Goal: Information Seeking & Learning: Learn about a topic

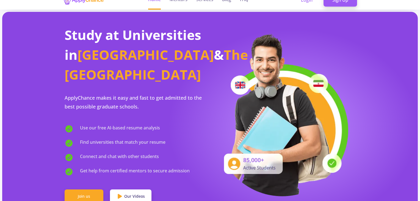
scroll to position [186, 0]
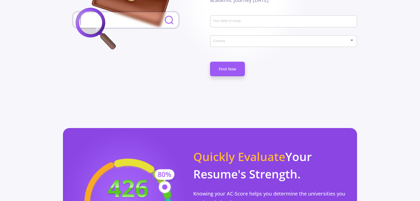
scroll to position [247, 0]
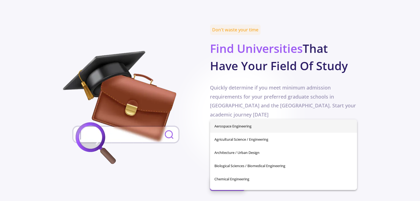
click at [278, 134] on input "Your field of study" at bounding box center [284, 136] width 143 height 5
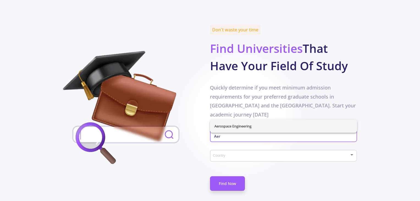
type input "Aer"
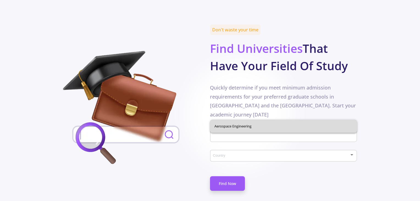
click at [259, 127] on span "Aerospace Engineering" at bounding box center [283, 125] width 138 height 13
type input "Aerospace Engineering"
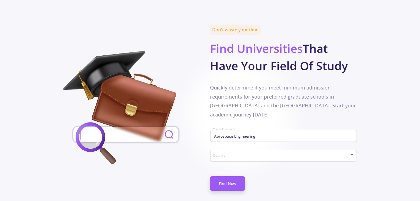
drag, startPoint x: 289, startPoint y: 125, endPoint x: 286, endPoint y: 134, distance: 10.4
click at [286, 134] on div "Aerospace Engineering Your field of study Country" at bounding box center [283, 146] width 147 height 42
click at [286, 154] on span at bounding box center [282, 156] width 136 height 4
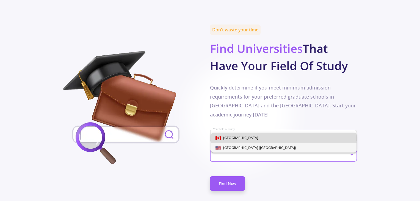
click at [263, 138] on span "[GEOGRAPHIC_DATA]" at bounding box center [284, 138] width 137 height 10
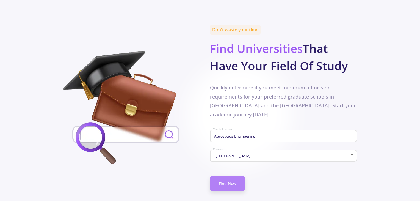
click at [223, 176] on link "Find Now" at bounding box center [227, 183] width 35 height 15
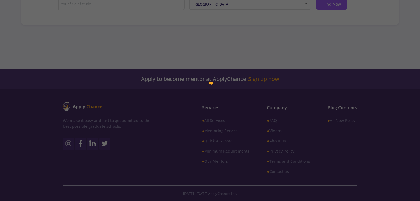
type input "Aerospace Engineering"
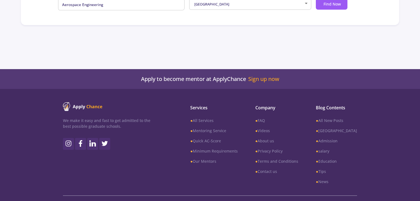
scroll to position [142, 0]
